Goal: Use online tool/utility: Utilize a website feature to perform a specific function

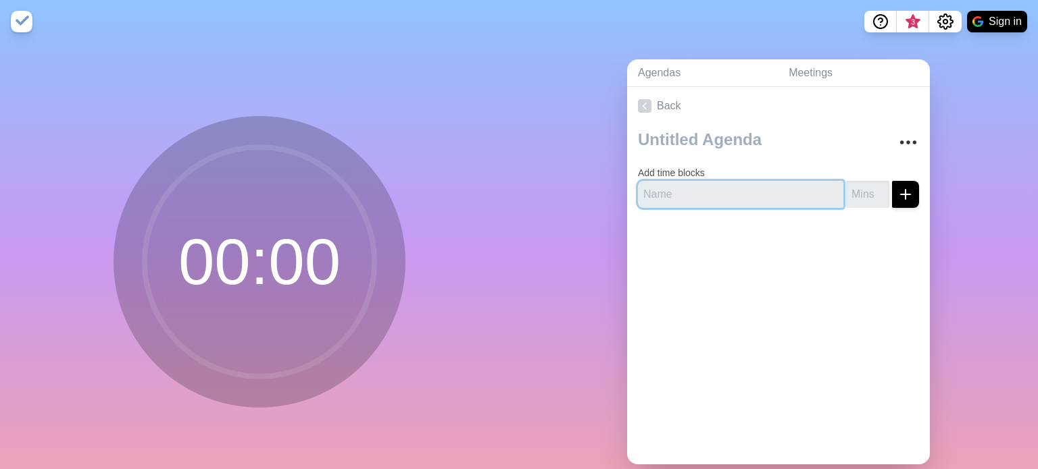
click at [701, 188] on input "text" at bounding box center [740, 194] width 205 height 27
type input "b"
type input "Background Research Article #4"
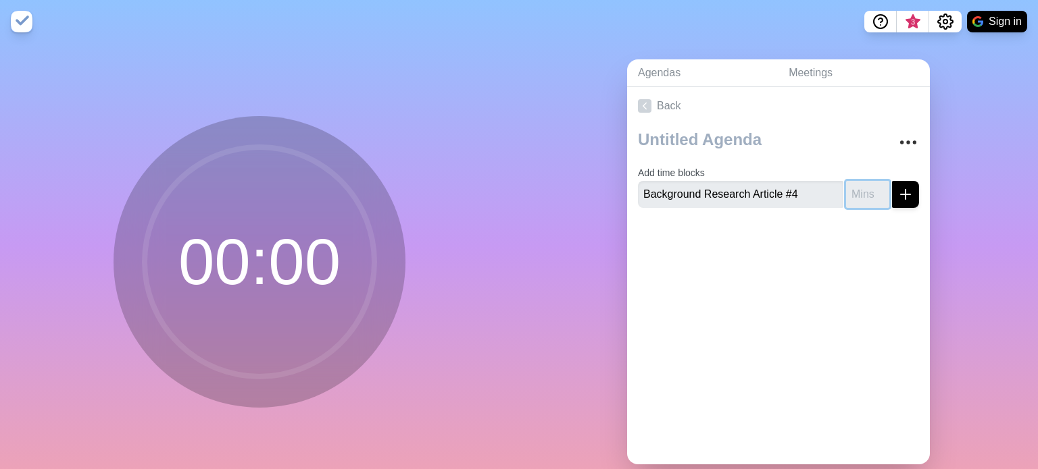
click at [859, 188] on input "number" at bounding box center [867, 194] width 43 height 27
type input "1"
type input "6"
type input "4"
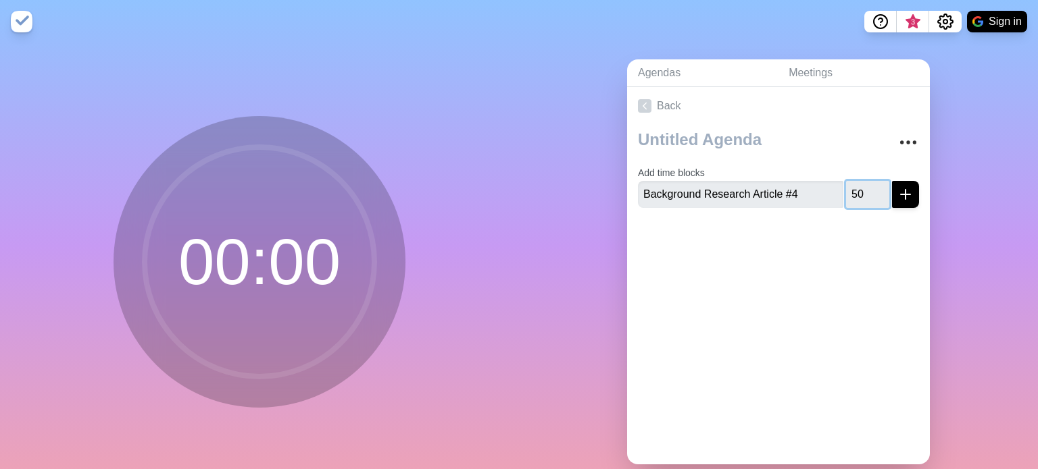
type input "50"
click at [807, 303] on div "Back Add time blocks Background Research Article #4 50" at bounding box center [778, 276] width 303 height 378
click at [907, 186] on icon "submit" at bounding box center [905, 194] width 16 height 16
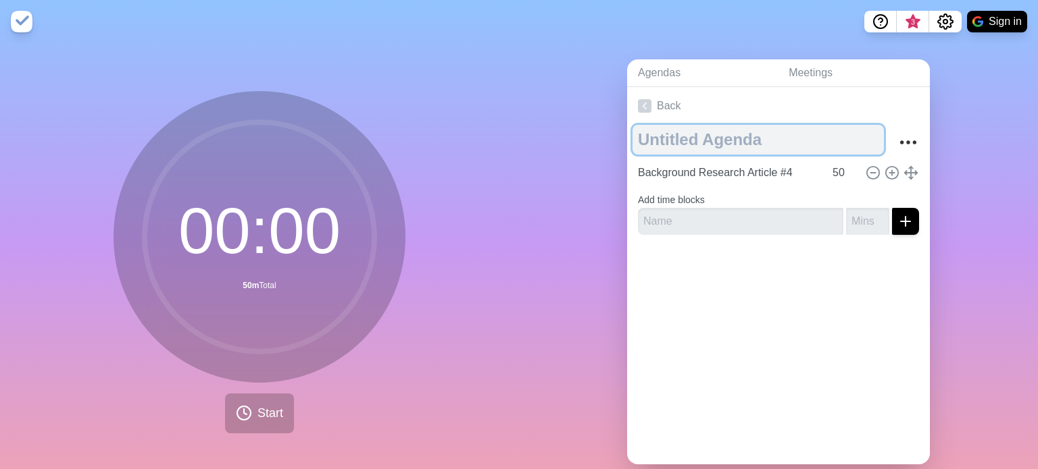
click at [740, 143] on textarea at bounding box center [757, 140] width 251 height 30
type textarea "Shit to do"
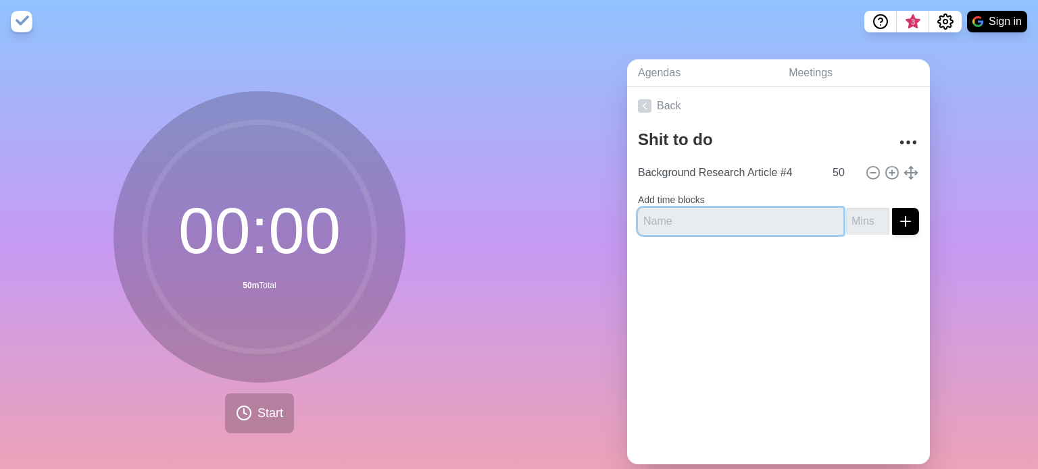
click at [684, 227] on input "text" at bounding box center [740, 221] width 205 height 27
type input "H"
type input "P"
type input "Study for Macbeth Quiz"
click at [846, 203] on form "Add time blocks Study for Macbeth Quiz" at bounding box center [778, 210] width 281 height 49
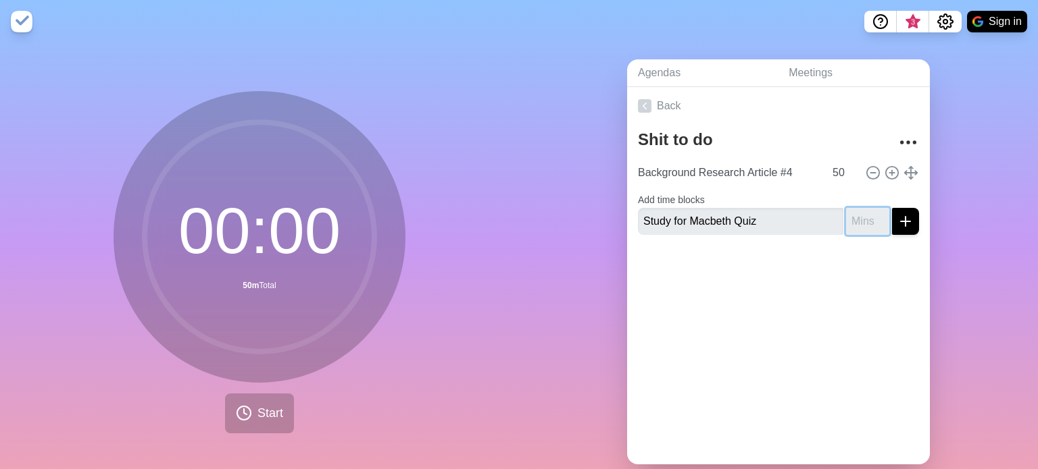
click at [863, 226] on input "number" at bounding box center [867, 221] width 43 height 27
type input "120"
click at [868, 276] on div at bounding box center [778, 273] width 303 height 54
click at [857, 214] on input "120" at bounding box center [867, 221] width 43 height 27
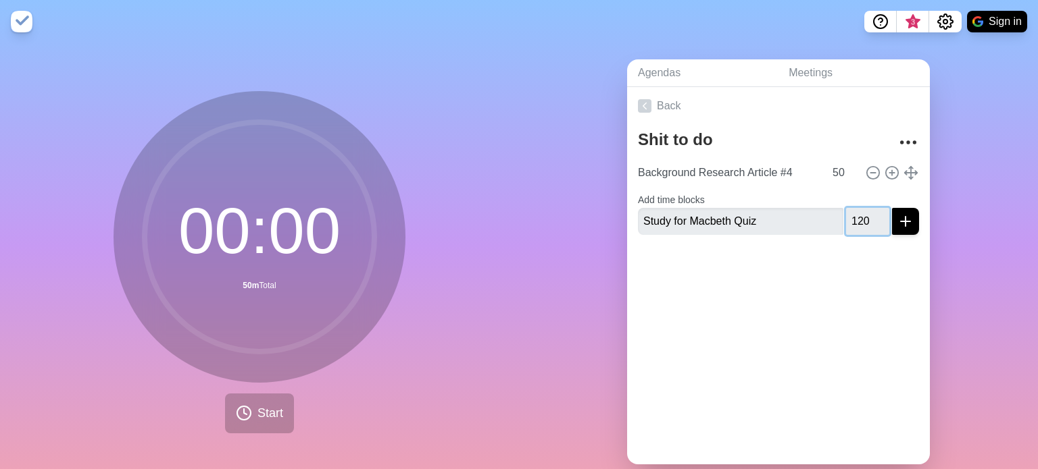
click at [857, 214] on input "120" at bounding box center [867, 221] width 43 height 27
type input "6"
type input "75"
click at [889, 230] on div "Study for Macbeth Quiz 75" at bounding box center [778, 221] width 281 height 27
click at [894, 228] on button "submit" at bounding box center [905, 221] width 27 height 27
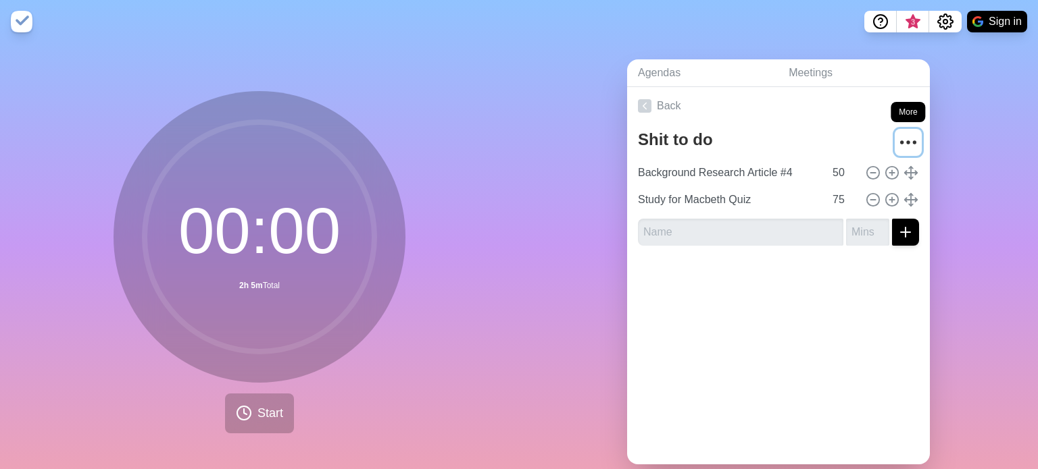
click at [907, 144] on icon "More" at bounding box center [908, 143] width 22 height 22
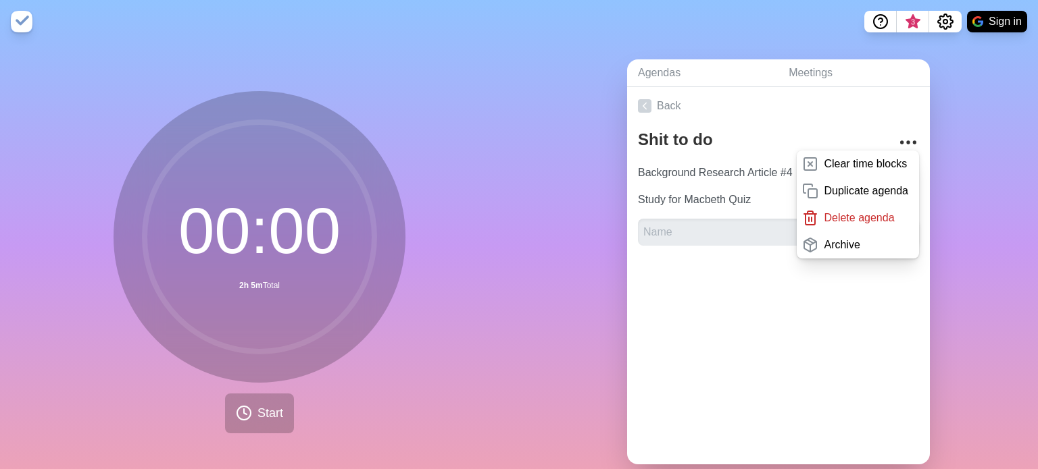
click at [904, 126] on div "Shit to do Clear time blocks Duplicate agenda Delete agenda Archive" at bounding box center [778, 142] width 281 height 34
click at [900, 135] on icon "More" at bounding box center [908, 143] width 22 height 22
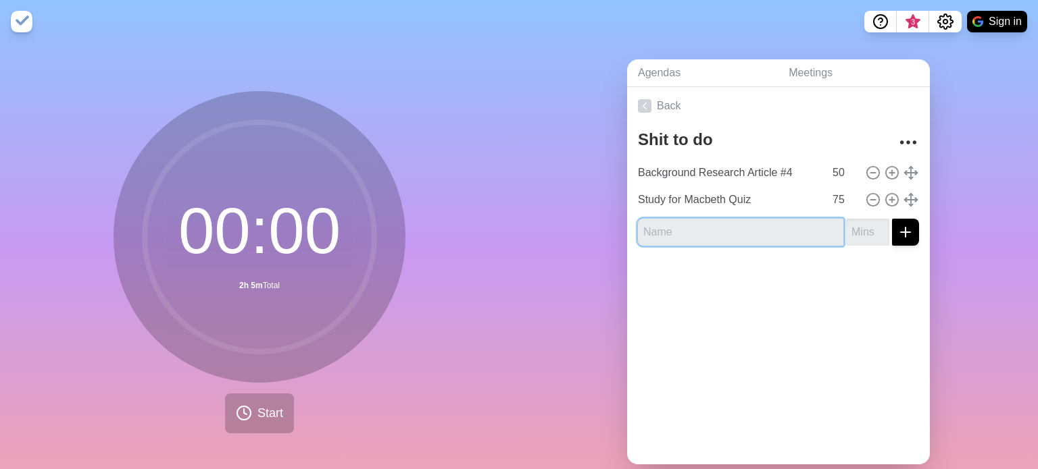
click at [677, 239] on input "text" at bounding box center [740, 232] width 205 height 27
type input "Finish Practice #6 + Do Review Packet"
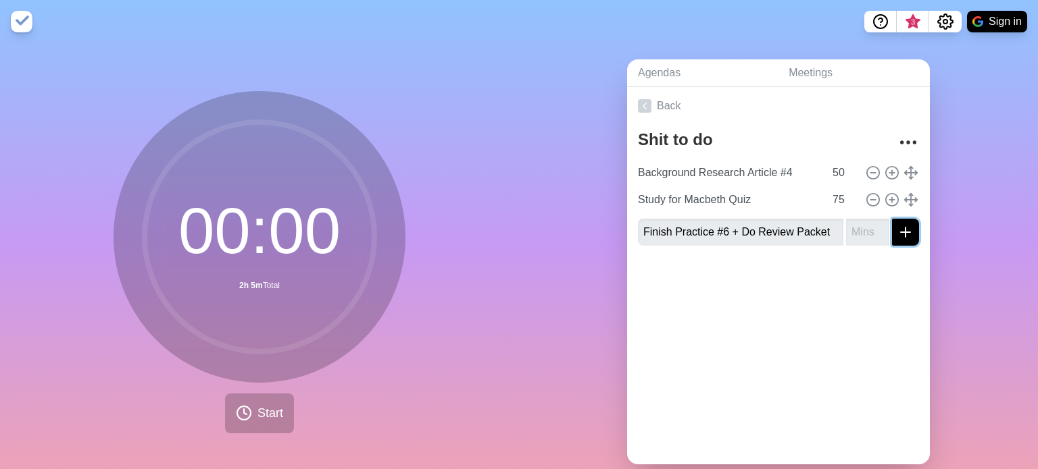
click at [903, 232] on line "submit" at bounding box center [904, 232] width 9 height 0
type input "60"
click at [911, 238] on icon "submit" at bounding box center [905, 232] width 16 height 16
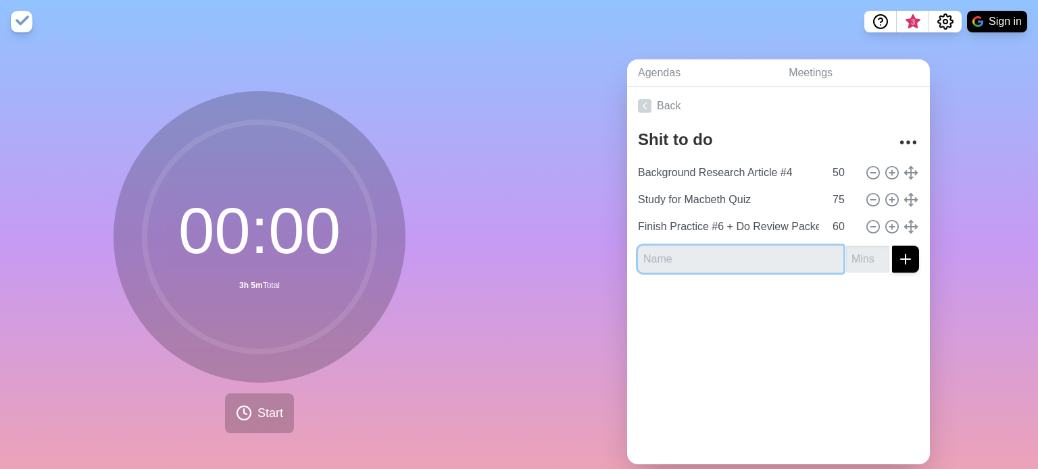
click at [767, 263] on input "text" at bounding box center [740, 259] width 205 height 27
click at [766, 253] on input "text" at bounding box center [740, 259] width 205 height 27
type input "Study for PSAT"
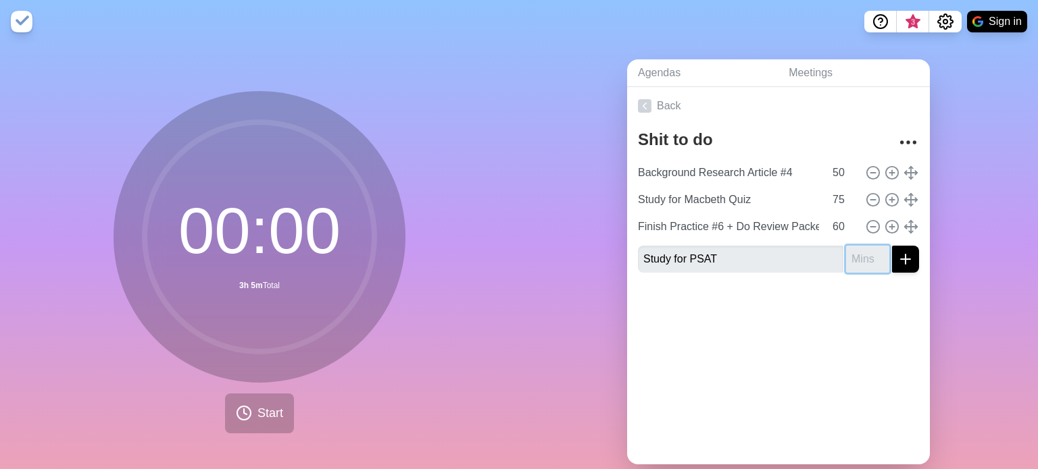
click at [851, 255] on input "number" at bounding box center [867, 259] width 43 height 27
type input "60"
click at [748, 357] on div "Back Shit to do Background Research Article #4 50 Study for Macbeth Quiz 75 Fin…" at bounding box center [778, 276] width 303 height 378
click at [848, 307] on div at bounding box center [778, 311] width 303 height 54
click at [910, 257] on icon "submit" at bounding box center [905, 259] width 16 height 16
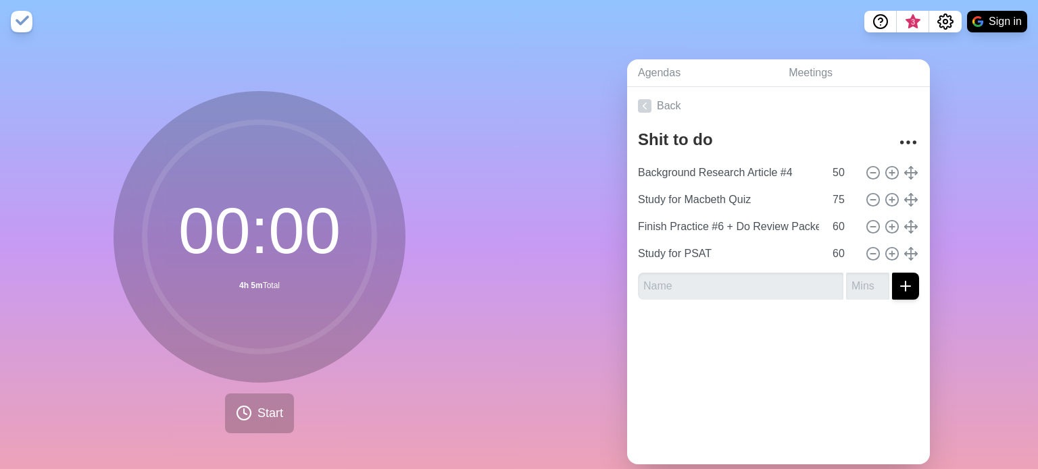
click at [715, 343] on div at bounding box center [778, 338] width 303 height 54
click at [272, 399] on button "Start" at bounding box center [259, 414] width 69 height 40
